Goal: Transaction & Acquisition: Register for event/course

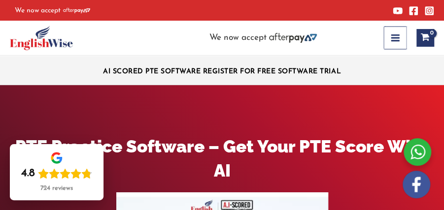
click at [389, 38] on button "Main Menu" at bounding box center [395, 38] width 23 height 23
click at [386, 37] on button "Main Menu" at bounding box center [395, 38] width 23 height 23
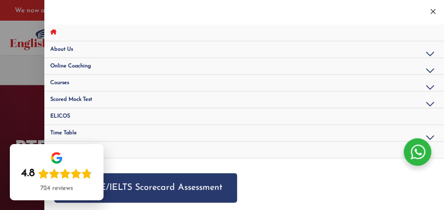
click at [170, 85] on link "Courses" at bounding box center [243, 83] width 399 height 17
click at [175, 86] on link "Courses" at bounding box center [243, 83] width 399 height 17
click at [163, 98] on link "Scored Mock Test" at bounding box center [243, 100] width 399 height 17
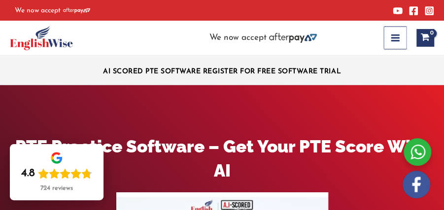
click at [401, 41] on button "Main Menu" at bounding box center [395, 38] width 23 height 23
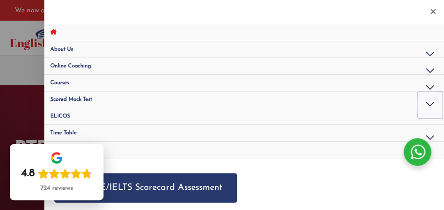
click at [426, 103] on button "Menu Toggle" at bounding box center [430, 105] width 24 height 27
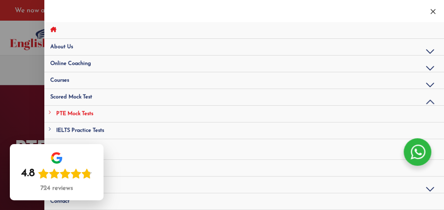
click at [409, 115] on link "PTE Mock Tests" at bounding box center [243, 114] width 399 height 17
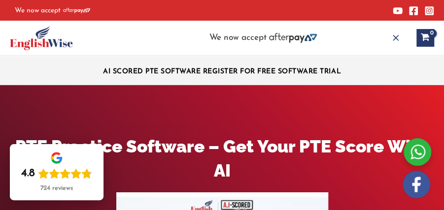
click at [397, 33] on icon "button" at bounding box center [396, 38] width 10 height 10
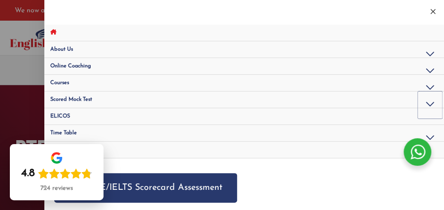
click at [427, 103] on button "Menu Toggle" at bounding box center [430, 105] width 24 height 27
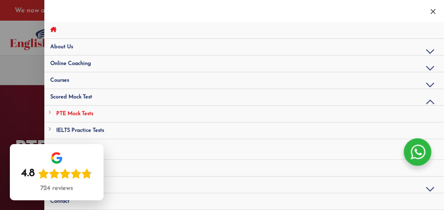
click at [72, 111] on span "PTE Mock Tests" at bounding box center [74, 113] width 37 height 5
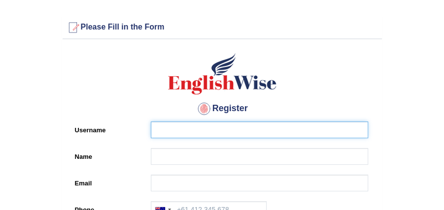
click at [210, 130] on input "Username" at bounding box center [259, 130] width 217 height 17
type input "[PERSON_NAME]"
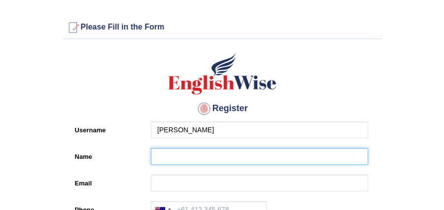
click at [197, 151] on input "Name" at bounding box center [259, 156] width 217 height 17
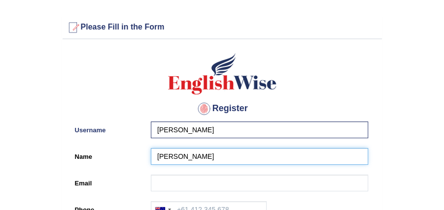
type input "[PERSON_NAME]"
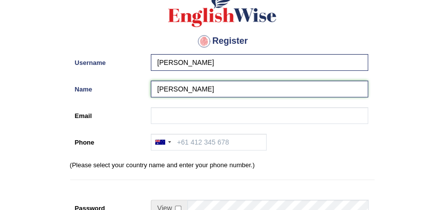
scroll to position [83, 0]
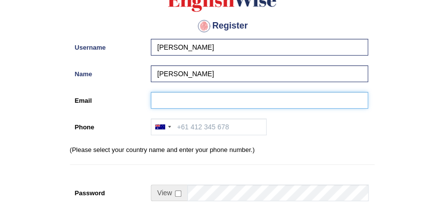
click at [357, 101] on input "Email" at bounding box center [259, 100] width 217 height 17
type input "gayathry0302@gmail.com"
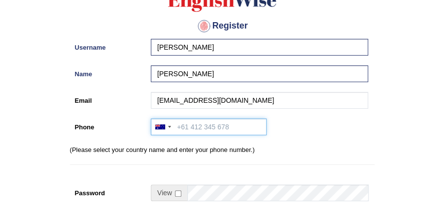
click at [213, 123] on input "Phone" at bounding box center [209, 127] width 116 height 17
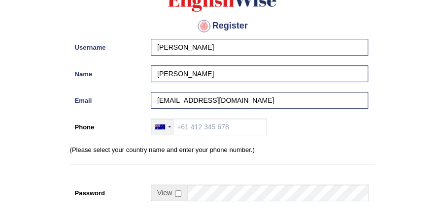
click at [161, 127] on div at bounding box center [160, 127] width 10 height 5
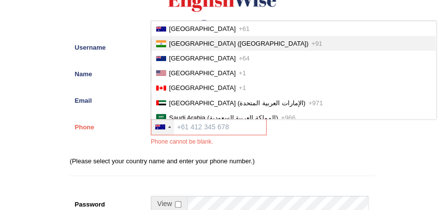
click at [181, 37] on li "India (भारत) +91" at bounding box center [293, 43] width 284 height 15
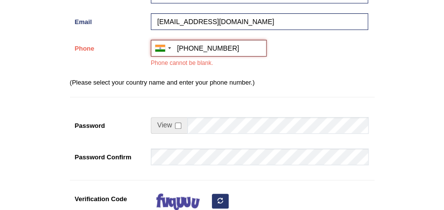
scroll to position [173, 0]
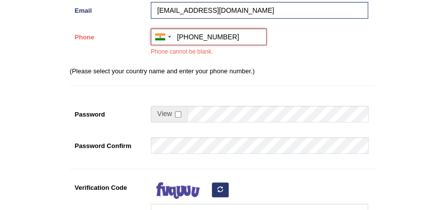
type input "+919544628958"
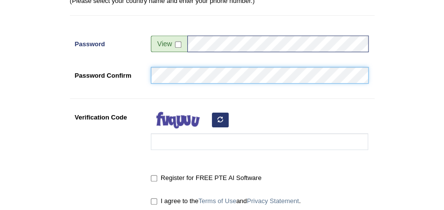
scroll to position [247, 0]
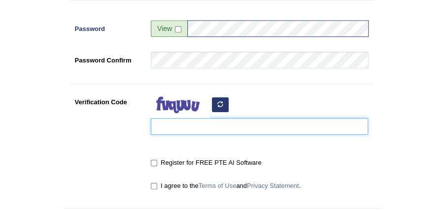
click at [230, 120] on input "Verification Code" at bounding box center [259, 126] width 217 height 17
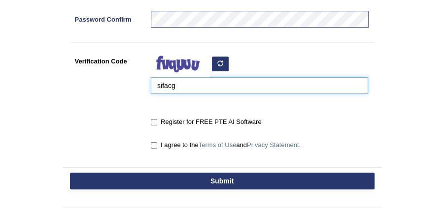
scroll to position [295, 0]
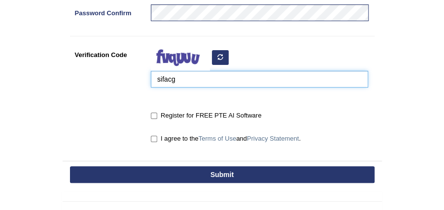
type input "sifacg"
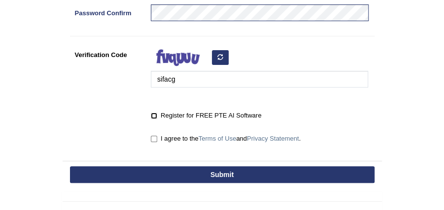
click at [154, 115] on input "Register for FREE PTE AI Software" at bounding box center [154, 116] width 6 height 6
checkbox input "true"
click at [155, 141] on input "I agree to the Terms of Use and Privacy Statement ." at bounding box center [154, 139] width 6 height 6
checkbox input "true"
click at [164, 173] on button "Submit" at bounding box center [222, 174] width 304 height 17
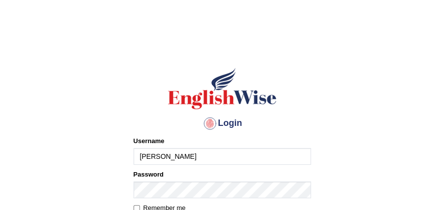
type input "[PERSON_NAME]"
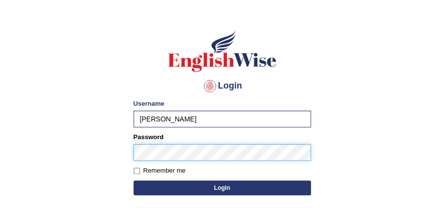
scroll to position [38, 0]
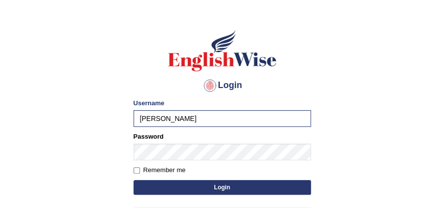
click at [145, 188] on button "Login" at bounding box center [221, 187] width 177 height 15
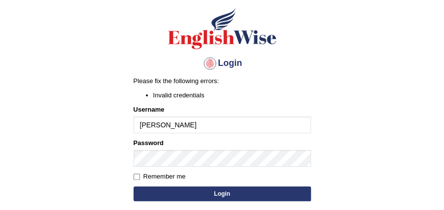
scroll to position [85, 0]
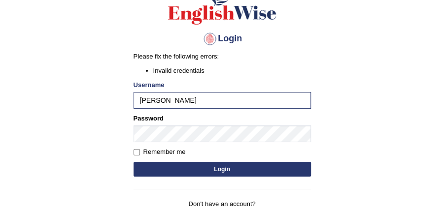
click at [240, 170] on button "Login" at bounding box center [221, 169] width 177 height 15
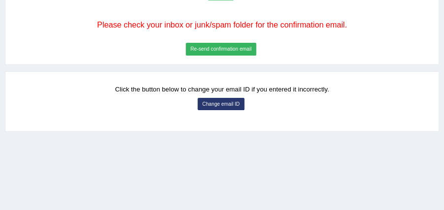
scroll to position [236, 0]
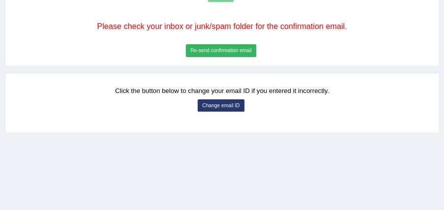
click at [233, 45] on button "Re-send confirmation email" at bounding box center [221, 50] width 70 height 13
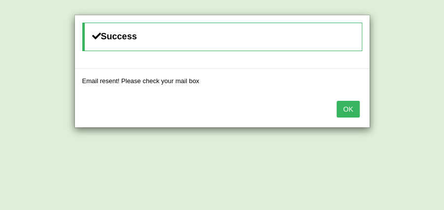
click at [341, 108] on button "OK" at bounding box center [347, 109] width 23 height 17
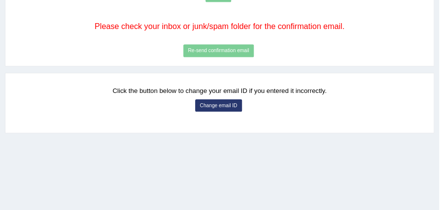
scroll to position [52, 0]
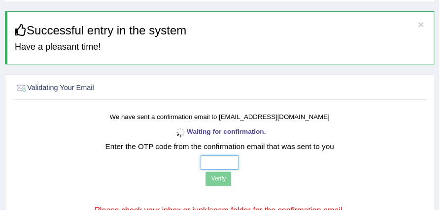
click at [207, 160] on input "text" at bounding box center [219, 163] width 38 height 14
type input "6 1 3 5"
click at [218, 177] on button "Verify" at bounding box center [218, 179] width 26 height 14
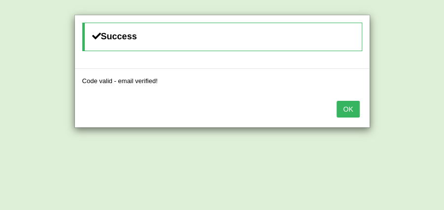
click at [347, 109] on button "OK" at bounding box center [347, 109] width 23 height 17
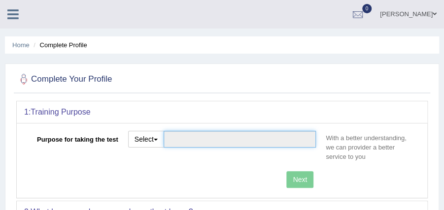
click at [229, 145] on input "Purpose for taking the test" at bounding box center [240, 139] width 153 height 17
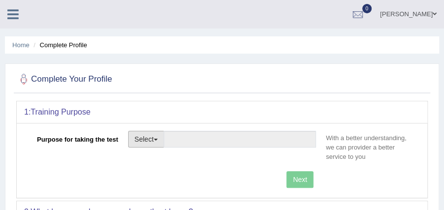
click at [148, 144] on button "Select" at bounding box center [146, 139] width 36 height 17
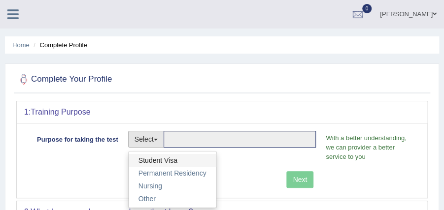
click at [152, 154] on link "Student Visa" at bounding box center [173, 160] width 88 height 13
type input "Student Visa"
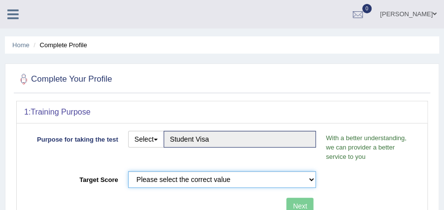
click at [314, 174] on select "Please select the correct value 50 (6 bands) 58 (6.5 bands) 65 (7 bands) 79 (8 …" at bounding box center [222, 179] width 188 height 17
click at [128, 171] on select "Please select the correct value 50 (6 bands) 58 (6.5 bands) 65 (7 bands) 79 (8 …" at bounding box center [222, 179] width 188 height 17
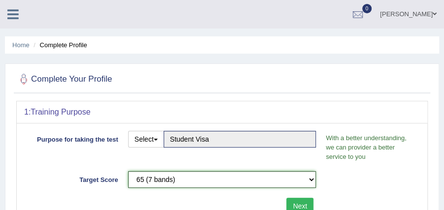
select select "79"
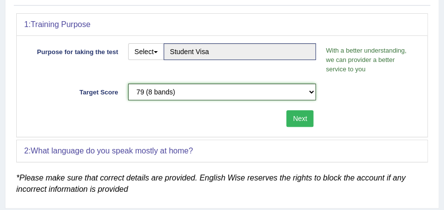
scroll to position [92, 0]
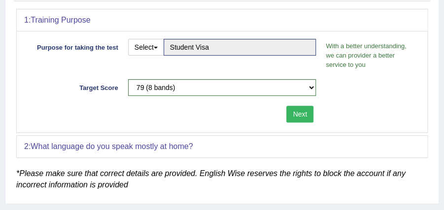
click at [298, 113] on button "Next" at bounding box center [299, 114] width 27 height 17
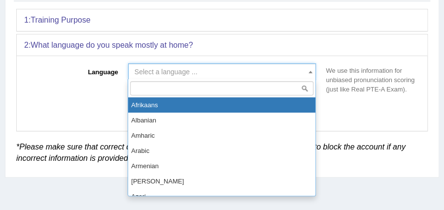
click at [258, 76] on span "Select a language ..." at bounding box center [222, 72] width 188 height 17
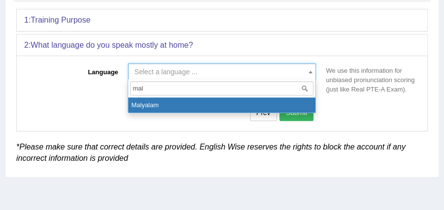
type input "mal"
select select "Malyalam"
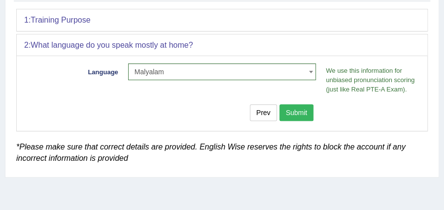
click at [286, 109] on button "Submit" at bounding box center [296, 112] width 34 height 17
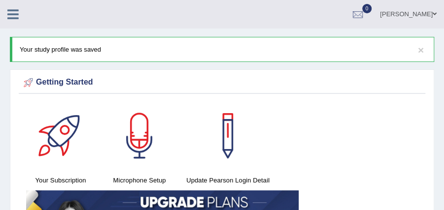
click at [6, 13] on link at bounding box center [13, 13] width 26 height 15
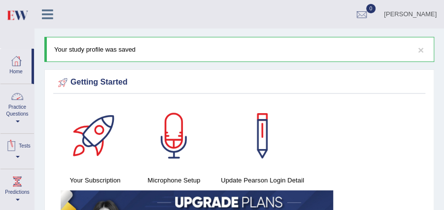
click at [17, 160] on link "Tests" at bounding box center [16, 150] width 33 height 32
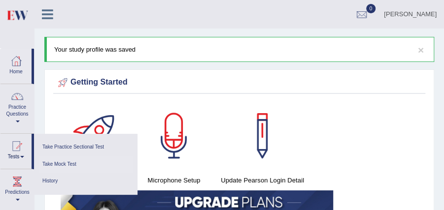
click at [43, 162] on link "Take Mock Test" at bounding box center [86, 164] width 94 height 17
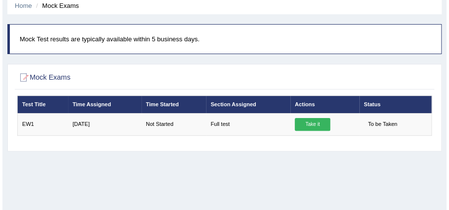
scroll to position [52, 0]
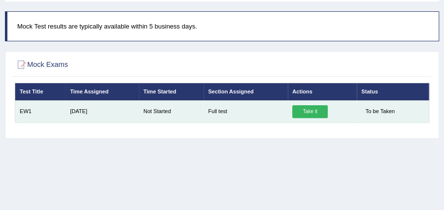
click at [323, 108] on link "Take it" at bounding box center [309, 111] width 35 height 13
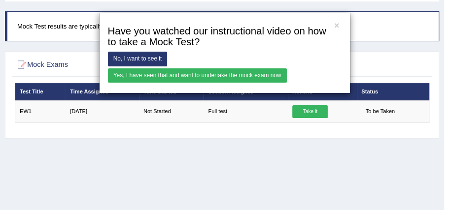
click at [182, 73] on link "Yes, I have seen that and want to undertake the mock exam now" at bounding box center [197, 75] width 179 height 14
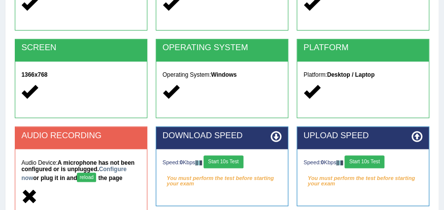
scroll to position [158, 0]
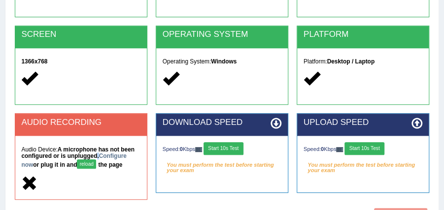
click at [99, 156] on strong "A microphone has not been configured or is unplugged. Configure now or plug it …" at bounding box center [77, 157] width 113 height 22
click at [111, 156] on link "Configure now" at bounding box center [73, 161] width 105 height 16
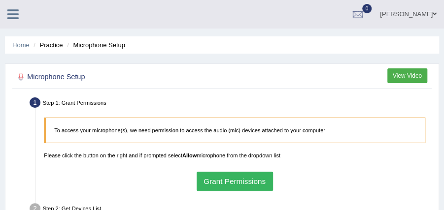
click at [244, 174] on button "Grant Permissions" at bounding box center [235, 181] width 76 height 19
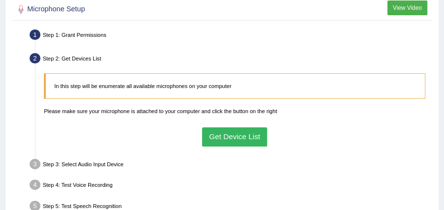
scroll to position [92, 0]
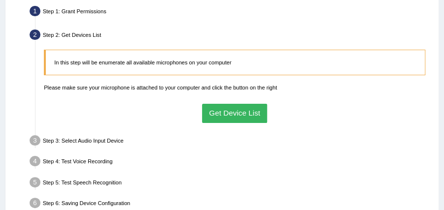
click at [220, 115] on button "Get Device List" at bounding box center [235, 113] width 66 height 19
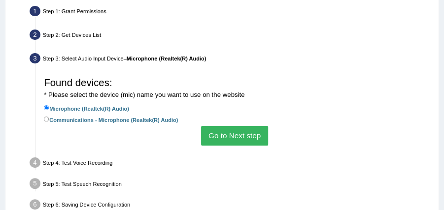
click at [222, 129] on button "Go to Next step" at bounding box center [234, 135] width 66 height 19
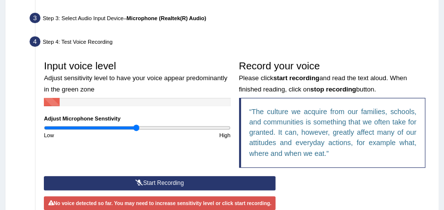
scroll to position [144, 0]
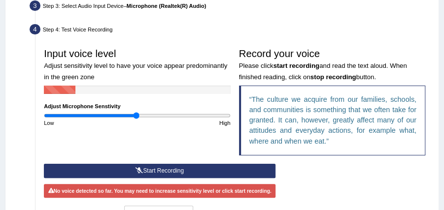
click at [191, 165] on button "Start Recording" at bounding box center [159, 171] width 231 height 14
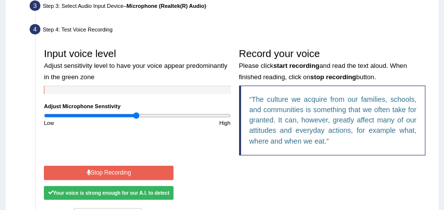
click at [122, 173] on button "Stop Recording" at bounding box center [109, 173] width 130 height 14
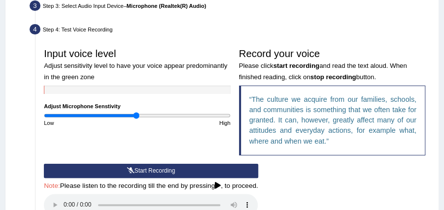
click at [122, 173] on button "Start Recording" at bounding box center [151, 171] width 214 height 14
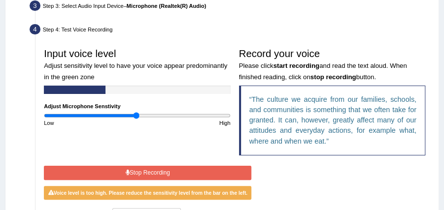
click at [122, 173] on button "Stop Recording" at bounding box center [147, 173] width 207 height 14
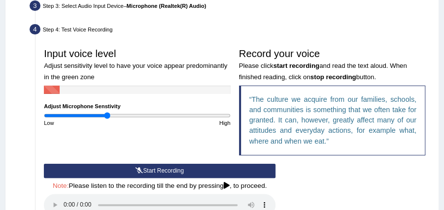
type input "0.68"
click at [107, 114] on input "range" at bounding box center [137, 115] width 186 height 7
click at [142, 164] on button "Start Recording" at bounding box center [159, 171] width 231 height 14
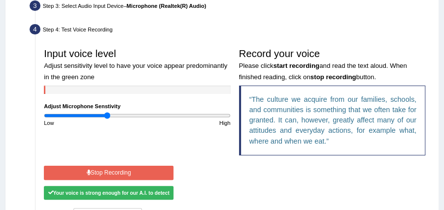
click at [118, 177] on button "Stop Recording" at bounding box center [109, 173] width 130 height 14
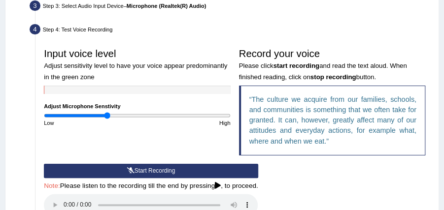
drag, startPoint x: 446, startPoint y: 77, endPoint x: 426, endPoint y: 13, distance: 67.3
click at [426, 13] on div "Step 3: Select Audio Input Device – Microphone (Realtek(R) Audio)" at bounding box center [230, 7] width 409 height 18
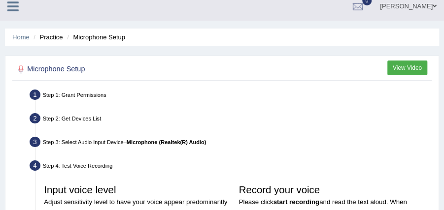
scroll to position [306, 0]
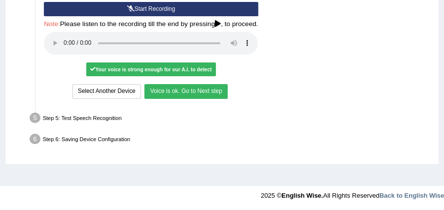
click at [181, 88] on button "Voice is ok. Go to Next step" at bounding box center [185, 91] width 83 height 14
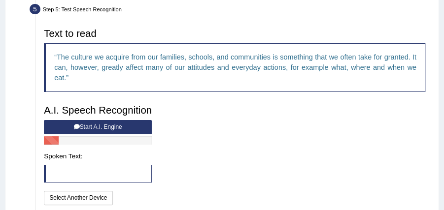
scroll to position [175, 0]
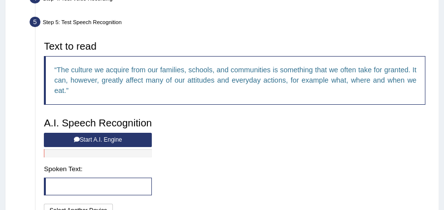
click at [140, 135] on button "Start A.I. Engine" at bounding box center [98, 140] width 108 height 14
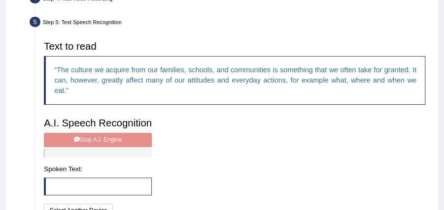
click at [70, 133] on div "A.I. Speech Recognition Start A.I. Engine Stop A.I. Engine Note: Please listen …" at bounding box center [98, 166] width 116 height 107
click at [71, 135] on div "A.I. Speech Recognition Start A.I. Engine Stop A.I. Engine Note: Please listen …" at bounding box center [98, 166] width 116 height 107
click at [78, 136] on div "A.I. Speech Recognition Start A.I. Engine Stop A.I. Engine Note: Please listen …" at bounding box center [98, 166] width 116 height 107
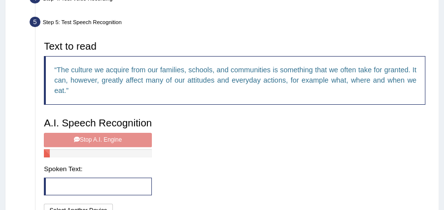
click at [78, 136] on div "A.I. Speech Recognition Start A.I. Engine Stop A.I. Engine Note: Please listen …" at bounding box center [98, 166] width 116 height 107
click at [114, 146] on div "A.I. Speech Recognition Start A.I. Engine Stop A.I. Engine Note: Please listen …" at bounding box center [98, 166] width 116 height 107
click at [116, 140] on div "A.I. Speech Recognition Start A.I. Engine Stop A.I. Engine Note: Please listen …" at bounding box center [98, 166] width 116 height 107
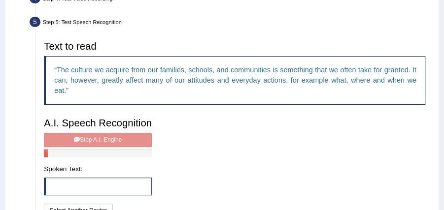
click at [116, 140] on div "A.I. Speech Recognition Start A.I. Engine Stop A.I. Engine Note: Please listen …" at bounding box center [98, 166] width 116 height 107
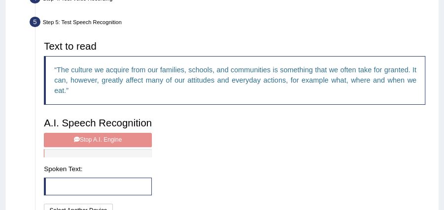
click at [116, 140] on div "A.I. Speech Recognition Start A.I. Engine Stop A.I. Engine Note: Please listen …" at bounding box center [98, 166] width 116 height 107
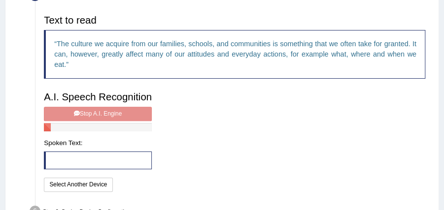
scroll to position [215, 0]
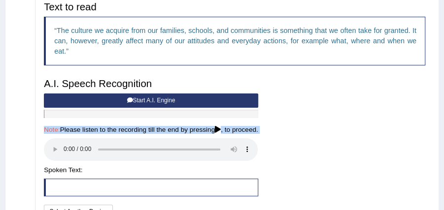
click at [90, 106] on button "Start A.I. Engine" at bounding box center [151, 101] width 214 height 14
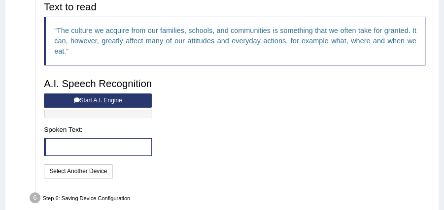
click at [90, 102] on button "Start A.I. Engine" at bounding box center [98, 101] width 108 height 14
click at [98, 99] on button "Start A.I. Engine" at bounding box center [98, 101] width 108 height 14
click at [101, 100] on button "Start A.I. Engine" at bounding box center [98, 101] width 108 height 14
click at [103, 100] on button "Start A.I. Engine" at bounding box center [98, 101] width 108 height 14
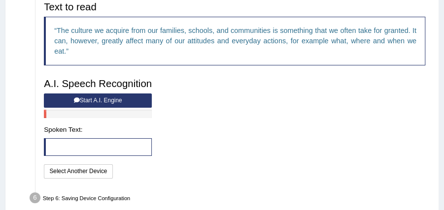
click at [103, 100] on button "Start A.I. Engine" at bounding box center [98, 101] width 108 height 14
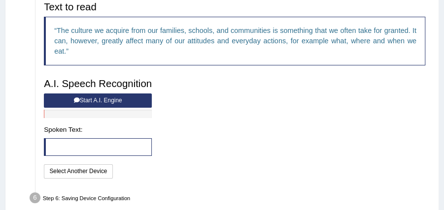
click at [103, 100] on button "Start A.I. Engine" at bounding box center [98, 101] width 108 height 14
click at [72, 171] on button "Select Another Device" at bounding box center [78, 171] width 68 height 14
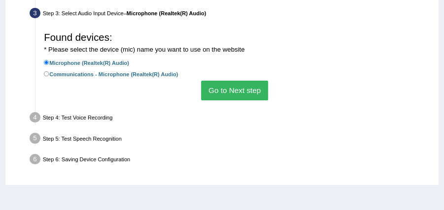
scroll to position [136, 0]
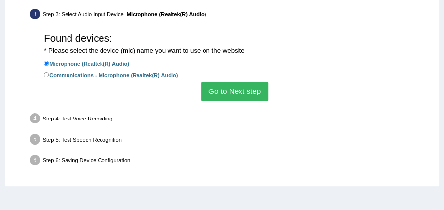
click at [53, 63] on label "Microphone (Realtek(R) Audio)" at bounding box center [86, 63] width 85 height 9
click at [49, 63] on input "Microphone (Realtek(R) Audio)" at bounding box center [46, 63] width 5 height 5
click at [239, 96] on button "Go to Next step" at bounding box center [234, 91] width 66 height 19
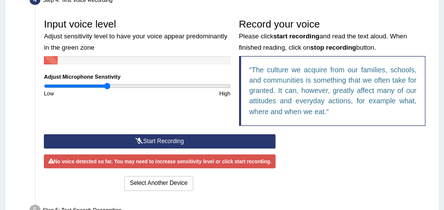
scroll to position [175, 0]
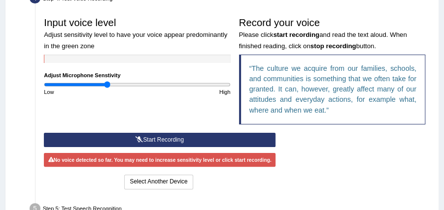
click at [149, 142] on button "Start Recording" at bounding box center [159, 140] width 231 height 14
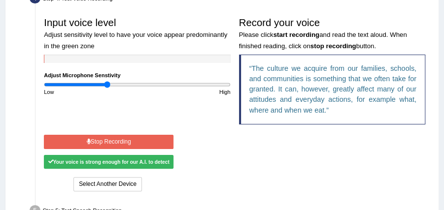
click at [149, 142] on button "Stop Recording" at bounding box center [109, 142] width 130 height 14
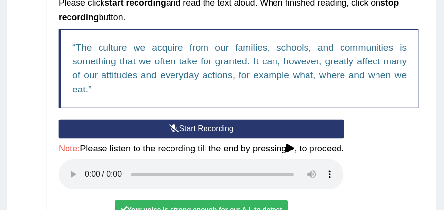
scroll to position [280, 0]
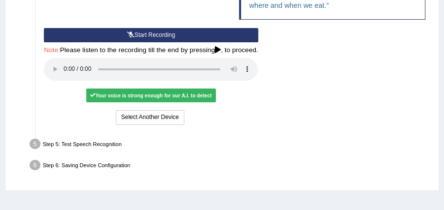
click at [311, 99] on div "Start Recording Stop Recording Note: Please listen to the recording till the en…" at bounding box center [235, 77] width 390 height 99
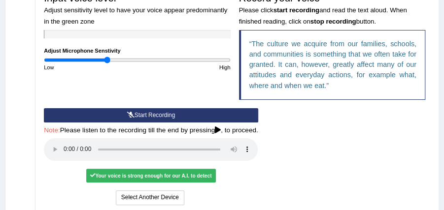
scroll to position [188, 0]
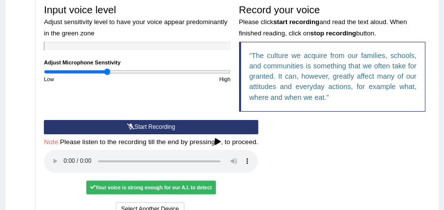
click at [97, 120] on button "Start Recording" at bounding box center [151, 127] width 214 height 14
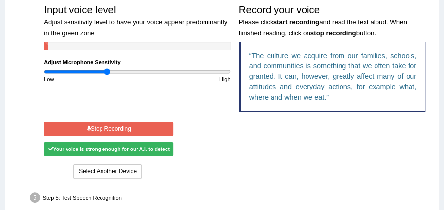
click at [99, 129] on button "Stop Recording" at bounding box center [109, 129] width 130 height 14
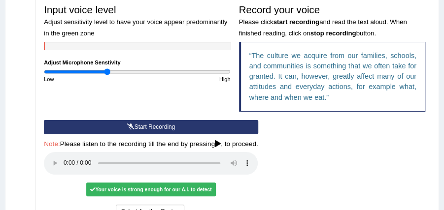
click at [99, 129] on div "Start Recording Stop Recording Note: Please listen to the recording till the en…" at bounding box center [151, 170] width 222 height 101
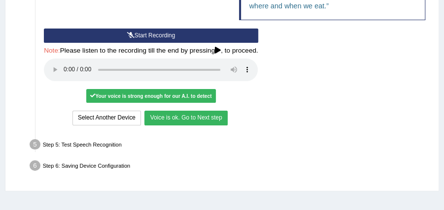
scroll to position [280, 0]
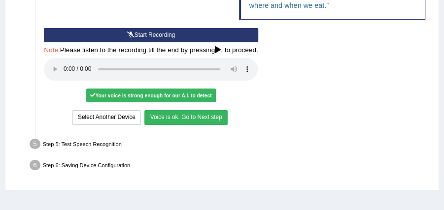
click at [164, 114] on button "Voice is ok. Go to Next step" at bounding box center [185, 117] width 83 height 14
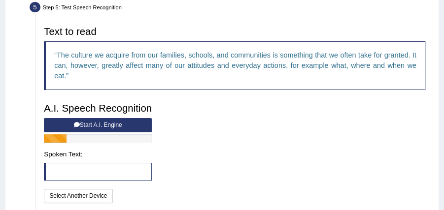
scroll to position [188, 0]
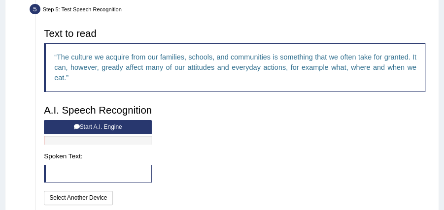
click at [109, 130] on button "Start A.I. Engine" at bounding box center [98, 127] width 108 height 14
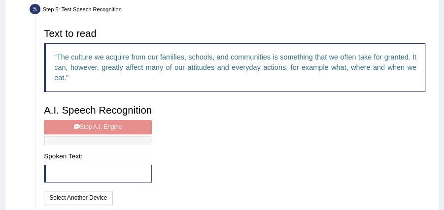
click at [109, 126] on div "A.I. Speech Recognition Start A.I. Engine Stop A.I. Engine Note: Please listen …" at bounding box center [98, 153] width 116 height 107
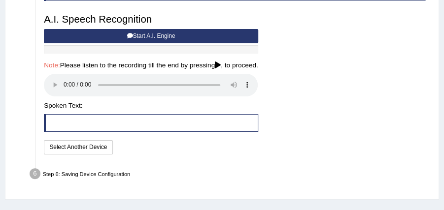
scroll to position [280, 0]
